Goal: Task Accomplishment & Management: Manage account settings

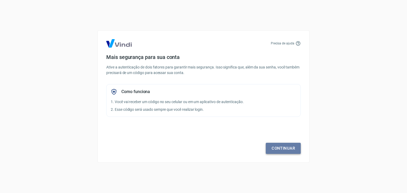
click at [286, 149] on link "Continuar" at bounding box center [283, 148] width 35 height 11
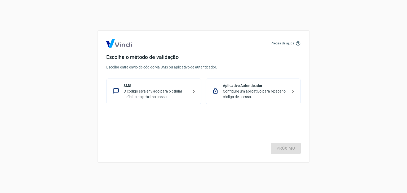
click at [145, 92] on p "O código será enviado para o celular definido no próximo passo." at bounding box center [155, 94] width 65 height 11
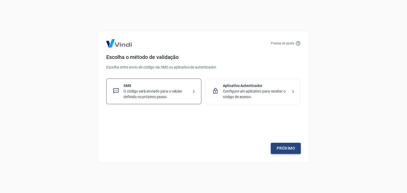
click at [290, 150] on link "Próximo" at bounding box center [286, 148] width 30 height 11
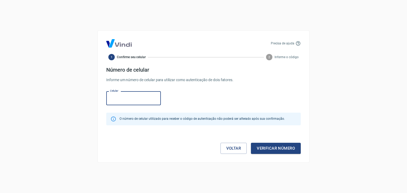
click at [132, 102] on input "Celular" at bounding box center [133, 98] width 55 height 14
type input "[PHONE_NUMBER]"
click at [278, 149] on button "Verificar número" at bounding box center [276, 148] width 50 height 11
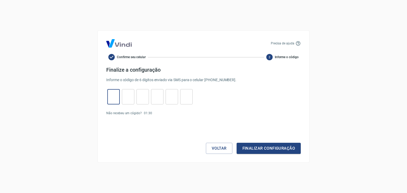
click at [116, 100] on input "tel" at bounding box center [113, 96] width 12 height 11
type input "4"
type input "2"
type input "3"
type input "6"
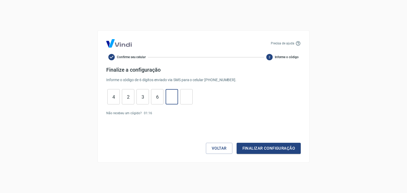
type input "0"
type input "6"
click at [262, 146] on button "Finalizar configuração" at bounding box center [269, 148] width 64 height 11
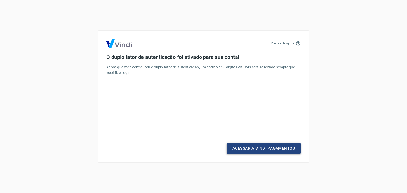
click at [270, 149] on link "Acessar a Vindi Pagamentos" at bounding box center [263, 148] width 74 height 11
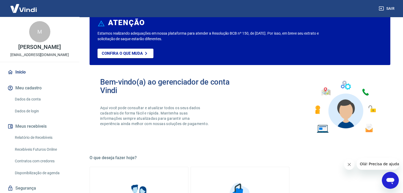
scroll to position [26, 0]
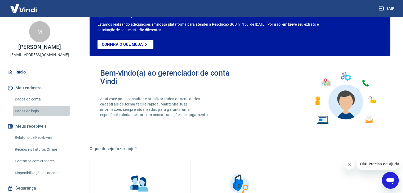
click at [35, 108] on link "Dados de login" at bounding box center [43, 111] width 60 height 11
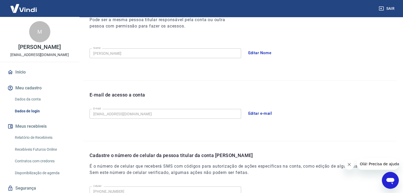
scroll to position [146, 0]
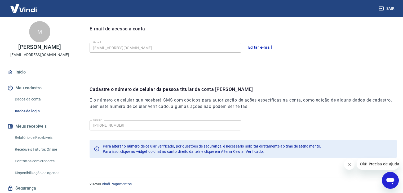
click at [348, 166] on icon "Fechar mensagem da empresa" at bounding box center [349, 165] width 4 height 4
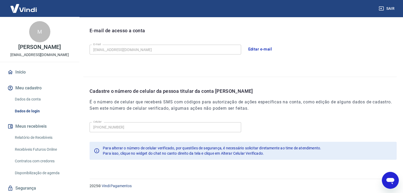
scroll to position [66, 0]
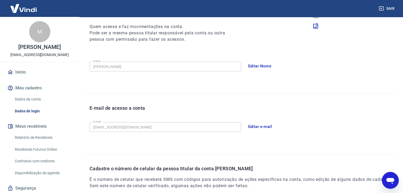
click at [252, 128] on button "Editar e-mail" at bounding box center [260, 126] width 30 height 11
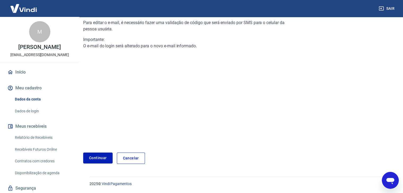
scroll to position [56, 0]
click at [98, 161] on link "Continuar" at bounding box center [97, 158] width 29 height 11
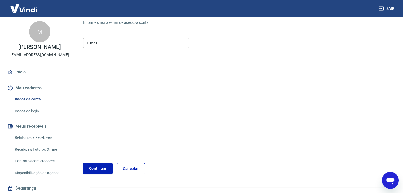
scroll to position [66, 0]
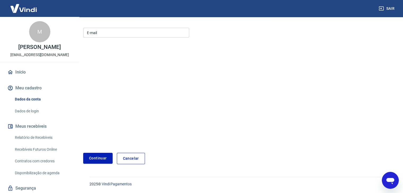
click at [102, 34] on input "E-mail" at bounding box center [136, 33] width 106 height 10
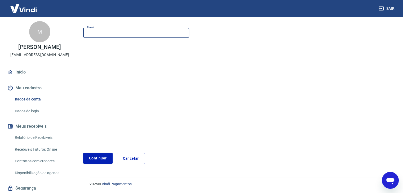
type input "dgmeletro5@gmail.com"
click at [102, 159] on button "Continuar" at bounding box center [97, 158] width 29 height 11
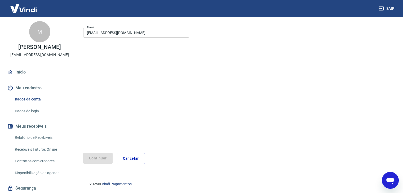
scroll to position [47, 0]
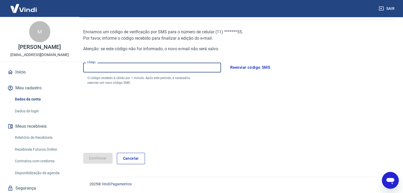
click at [132, 70] on input "Código" at bounding box center [152, 68] width 138 height 10
type input "187554"
click at [92, 162] on button "Continuar" at bounding box center [97, 158] width 29 height 11
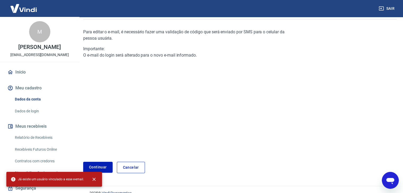
scroll to position [56, 0]
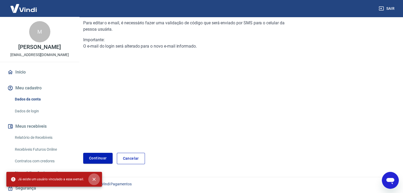
click at [95, 179] on icon "close" at bounding box center [93, 179] width 5 height 5
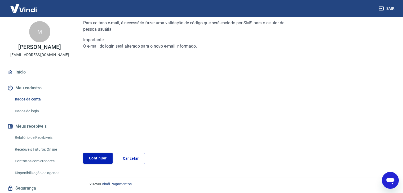
click at [96, 162] on link "Continuar" at bounding box center [97, 158] width 29 height 11
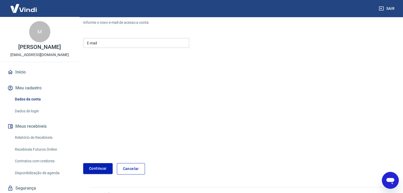
scroll to position [66, 0]
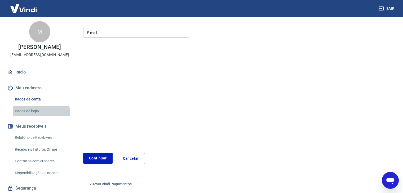
click at [26, 114] on link "Dados de login" at bounding box center [43, 111] width 60 height 11
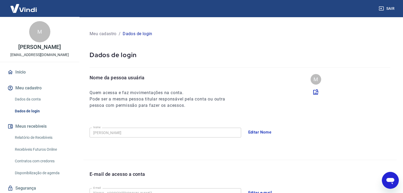
click at [18, 73] on link "Início" at bounding box center [39, 72] width 66 height 12
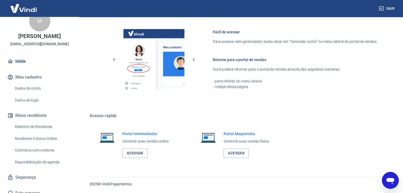
scroll to position [17, 0]
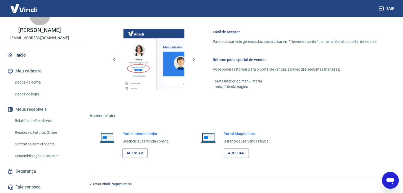
click at [34, 174] on link "Segurança" at bounding box center [39, 172] width 66 height 12
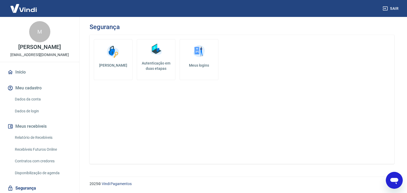
click at [32, 71] on link "Início" at bounding box center [39, 72] width 66 height 12
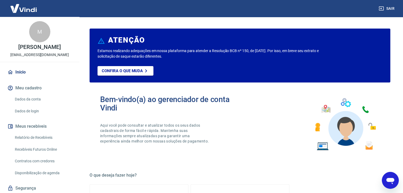
click at [33, 56] on p "[EMAIL_ADDRESS][DOMAIN_NAME]" at bounding box center [39, 55] width 59 height 6
click at [53, 51] on div "M Murilo Gabriel Minalle mm07murilo@gmail.com" at bounding box center [39, 39] width 79 height 45
click at [33, 12] on img at bounding box center [23, 8] width 34 height 16
click at [26, 90] on button "Meu cadastro" at bounding box center [39, 88] width 66 height 12
click at [26, 101] on link "Dados da conta" at bounding box center [43, 99] width 60 height 11
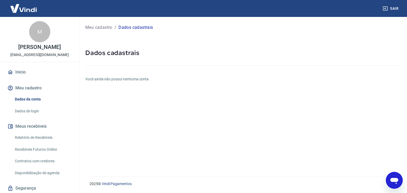
click at [112, 81] on h6 "Você ainda não possui nenhuma conta" at bounding box center [242, 80] width 315 height 6
click at [49, 108] on link "Dados de login" at bounding box center [43, 111] width 60 height 11
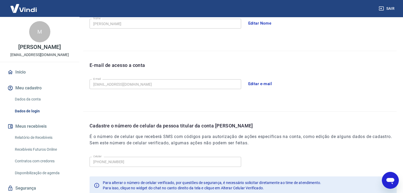
scroll to position [146, 0]
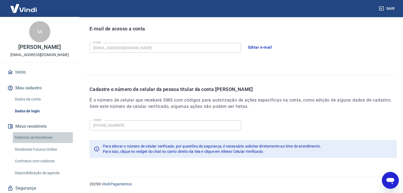
click at [49, 135] on link "Relatório de Recebíveis" at bounding box center [43, 137] width 60 height 11
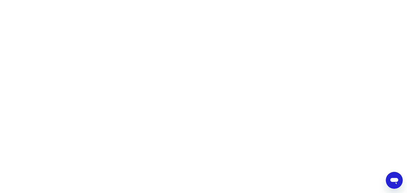
click at [74, 0] on html at bounding box center [203, 0] width 407 height 0
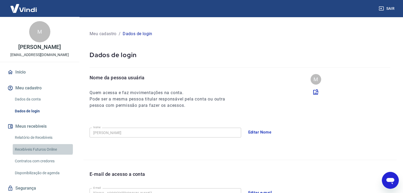
click at [42, 147] on link "Recebíveis Futuros Online" at bounding box center [43, 149] width 60 height 11
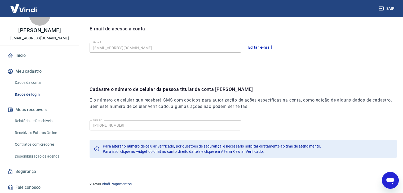
scroll to position [17, 0]
click at [36, 81] on link "Dados da conta" at bounding box center [43, 82] width 60 height 11
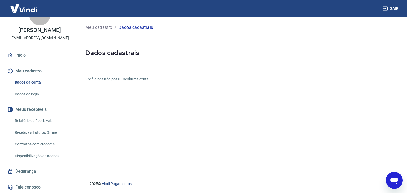
click at [36, 95] on link "Dados de login" at bounding box center [43, 94] width 60 height 11
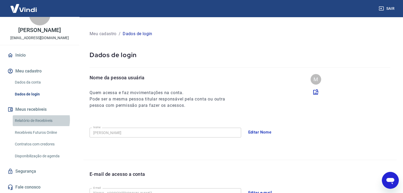
click at [38, 120] on link "Relatório de Recebíveis" at bounding box center [43, 120] width 60 height 11
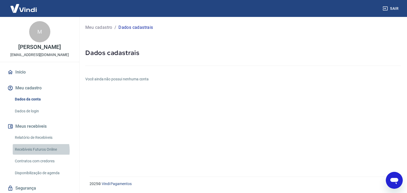
click at [33, 151] on link "Recebíveis Futuros Online" at bounding box center [43, 149] width 60 height 11
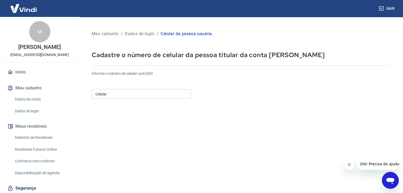
click at [43, 102] on link "Dados da conta" at bounding box center [43, 99] width 60 height 11
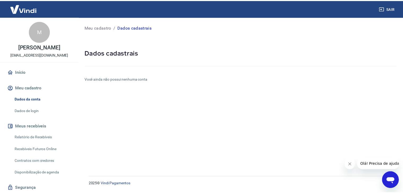
scroll to position [17, 0]
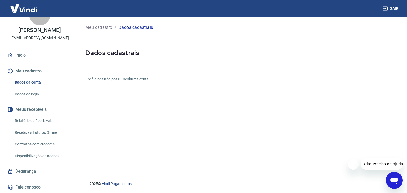
click at [39, 168] on link "Segurança" at bounding box center [39, 172] width 66 height 12
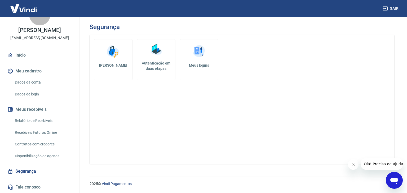
click at [205, 71] on link "Meus logins" at bounding box center [199, 59] width 39 height 41
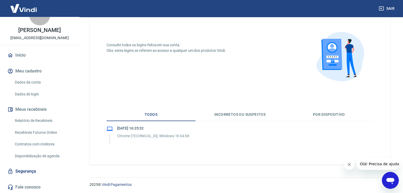
click at [247, 118] on button "Incorretos ou suspeitos" at bounding box center [239, 115] width 89 height 13
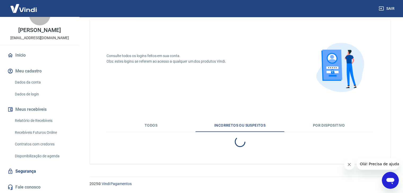
scroll to position [11, 0]
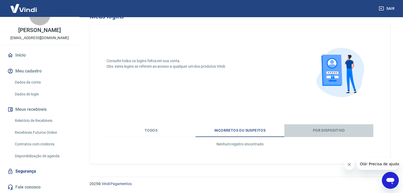
click at [314, 128] on button "Por dispositivo" at bounding box center [328, 131] width 89 height 13
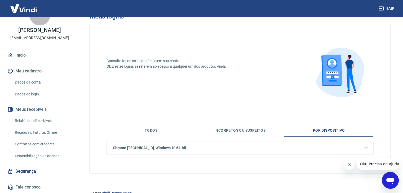
click at [136, 132] on button "Todos" at bounding box center [150, 131] width 89 height 13
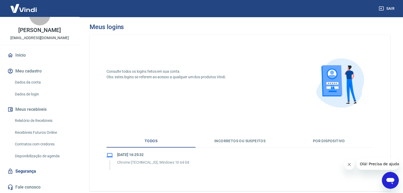
scroll to position [0, 0]
click at [47, 168] on link "Segurança" at bounding box center [39, 172] width 66 height 12
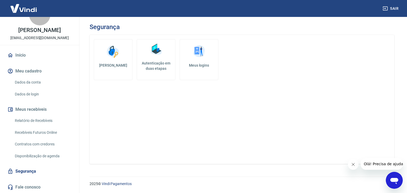
click at [32, 97] on link "Dados de login" at bounding box center [43, 94] width 60 height 11
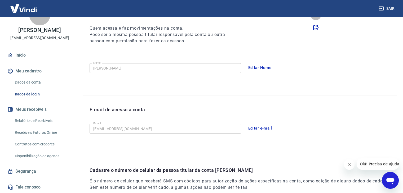
scroll to position [53, 0]
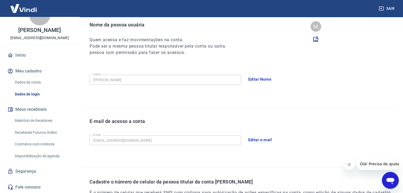
click at [269, 79] on button "Editar Nome" at bounding box center [259, 79] width 29 height 11
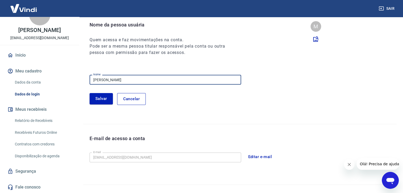
drag, startPoint x: 182, startPoint y: 79, endPoint x: 31, endPoint y: 81, distance: 150.7
click at [31, 81] on div "Sair M Murilo Gabriel Minalle mm07murilo@gmail.com Início Meu cadastro Dados da…" at bounding box center [201, 43] width 403 height 193
type input "DGM Vet"
click at [104, 99] on button "Salvar" at bounding box center [101, 98] width 23 height 11
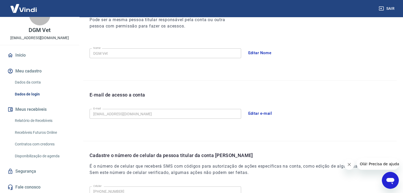
click at [251, 112] on button "Editar e-mail" at bounding box center [260, 113] width 30 height 11
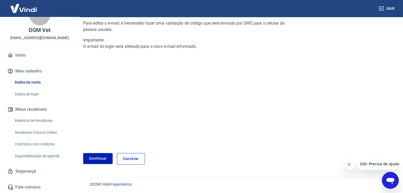
scroll to position [56, 0]
click at [97, 157] on link "Continuar" at bounding box center [97, 158] width 29 height 11
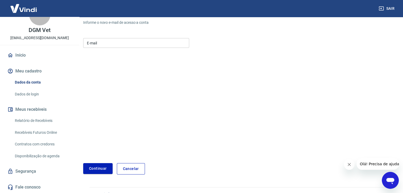
scroll to position [66, 0]
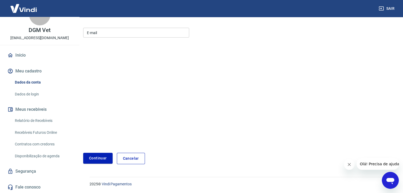
click at [107, 38] on div "E-mail E-mail" at bounding box center [136, 32] width 106 height 13
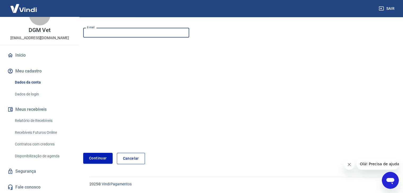
click at [107, 32] on input "E-mail" at bounding box center [136, 33] width 106 height 10
type input "dgmeletro5@gmail.com"
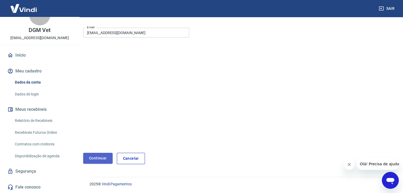
click at [103, 159] on button "Continuar" at bounding box center [97, 158] width 29 height 11
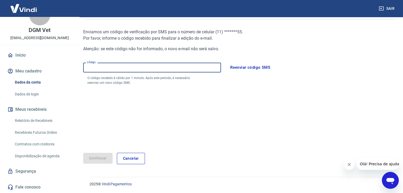
click at [172, 69] on input "Código" at bounding box center [152, 68] width 138 height 10
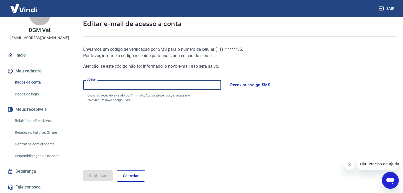
scroll to position [20, 0]
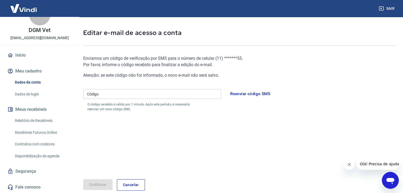
click at [236, 133] on div "Enviamos um código de verificação por SMS para o número de celular ( 11 ) *****…" at bounding box center [187, 113] width 209 height 133
click at [125, 95] on input "Código" at bounding box center [152, 94] width 138 height 10
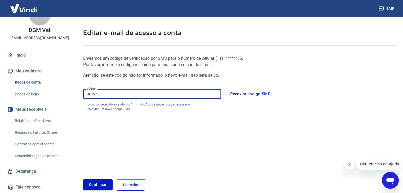
type input "361943"
click at [100, 186] on button "Continuar" at bounding box center [97, 185] width 29 height 11
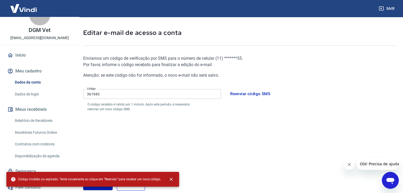
click at [171, 177] on icon "close" at bounding box center [170, 179] width 5 height 5
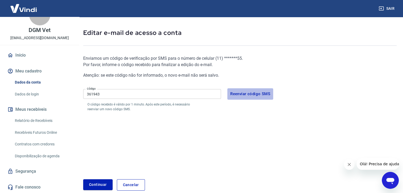
click at [257, 94] on button "Reenviar código SMS" at bounding box center [250, 93] width 46 height 11
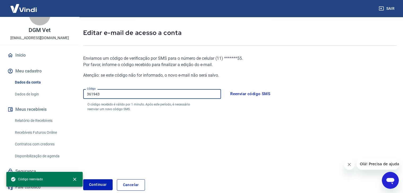
drag, startPoint x: 138, startPoint y: 93, endPoint x: 71, endPoint y: 93, distance: 67.5
click at [71, 93] on div "Sair D DGM Vet mm07murilo@gmail.com Início Meu cadastro Dados da conta Dados de…" at bounding box center [201, 76] width 403 height 193
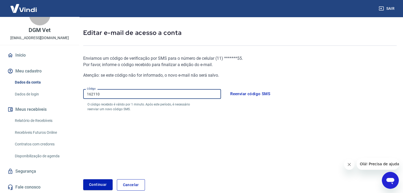
type input "162110"
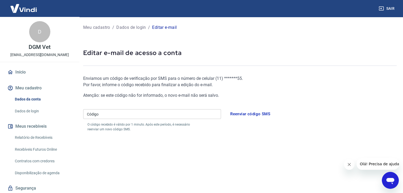
click at [193, 111] on input "Código" at bounding box center [152, 114] width 138 height 10
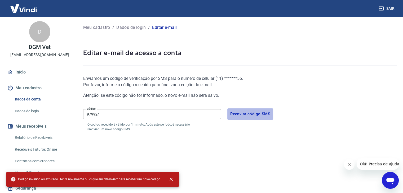
click at [244, 110] on button "Reenviar código SMS" at bounding box center [250, 114] width 46 height 11
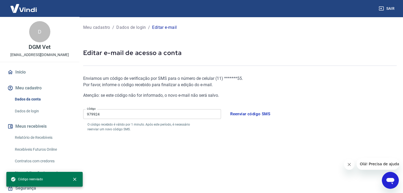
click at [231, 133] on div "Enviamos um código de verificação por SMS para o número de celular ( 11 ) *****…" at bounding box center [187, 133] width 209 height 133
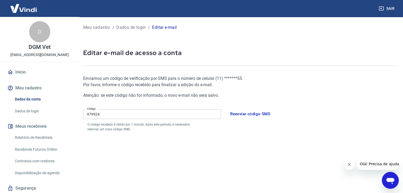
click at [168, 114] on input "979924" at bounding box center [152, 114] width 138 height 10
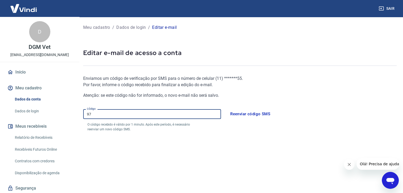
type input "9"
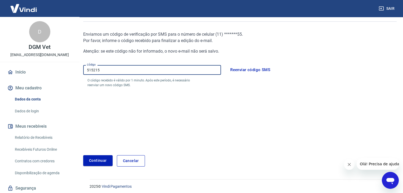
scroll to position [47, 0]
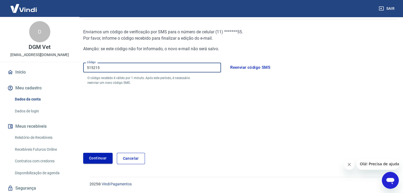
type input "515215"
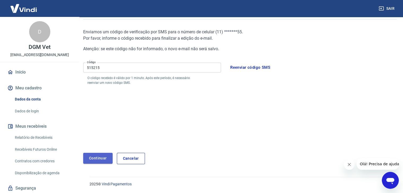
click at [98, 161] on button "Continuar" at bounding box center [97, 158] width 29 height 11
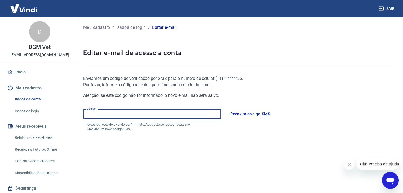
click at [153, 117] on input "Código" at bounding box center [152, 114] width 138 height 10
type input "515215"
click at [172, 134] on div "Enviamos um código de verificação por SMS para o número de celular ( 11 ) *****…" at bounding box center [187, 133] width 209 height 133
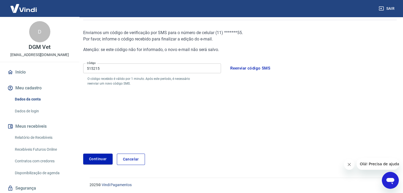
scroll to position [47, 0]
click at [91, 155] on button "Continuar" at bounding box center [97, 158] width 29 height 11
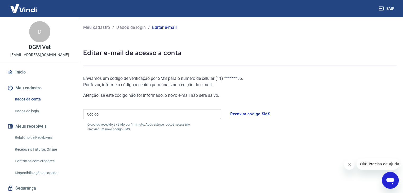
click at [28, 100] on link "Dados da conta" at bounding box center [43, 99] width 60 height 11
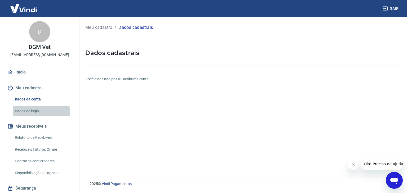
click at [37, 114] on link "Dados de login" at bounding box center [43, 111] width 60 height 11
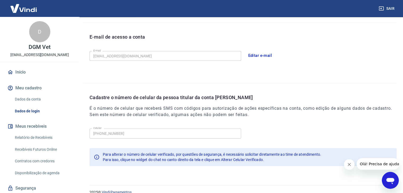
scroll to position [146, 0]
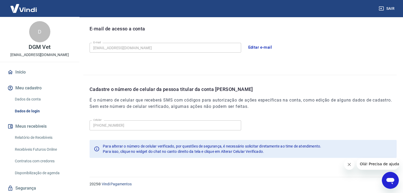
click at [348, 165] on icon "Fechar mensagem da empresa" at bounding box center [349, 165] width 4 height 4
click at [43, 109] on link "Dados de login" at bounding box center [43, 111] width 60 height 11
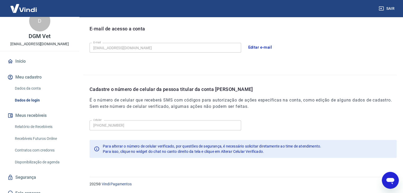
scroll to position [17, 0]
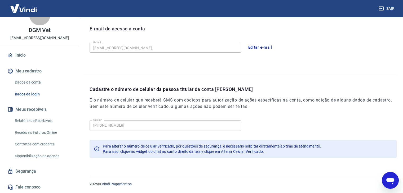
click at [40, 173] on link "Segurança" at bounding box center [39, 172] width 66 height 12
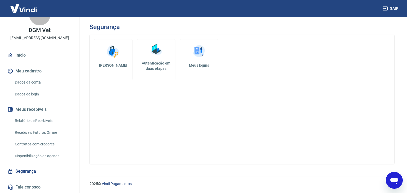
click at [26, 91] on link "Dados de login" at bounding box center [43, 94] width 60 height 11
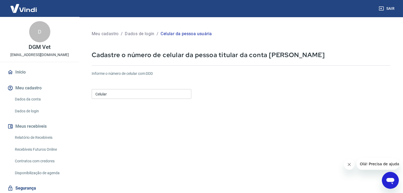
click at [134, 90] on input "Celular" at bounding box center [142, 94] width 100 height 10
type input "[PHONE_NUMBER]"
click at [163, 115] on form "Informe o número de celular com DDD Celular [PHONE_NUMBER] Celular Continuar Ca…" at bounding box center [241, 144] width 299 height 155
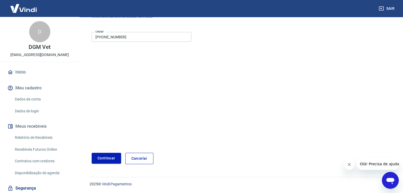
scroll to position [57, 0]
click at [111, 159] on button "Continuar" at bounding box center [106, 158] width 29 height 11
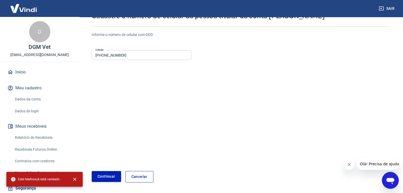
scroll to position [31, 0]
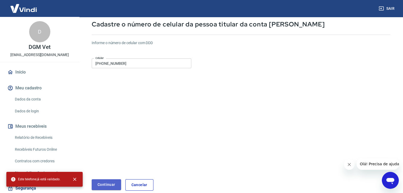
click at [109, 185] on button "Continuar" at bounding box center [106, 185] width 29 height 11
click at [111, 185] on button "Continuar" at bounding box center [106, 185] width 29 height 11
click at [112, 185] on button "Continuar" at bounding box center [106, 185] width 29 height 11
click at [130, 184] on link "Cancelar" at bounding box center [139, 185] width 28 height 11
